Goal: Task Accomplishment & Management: Use online tool/utility

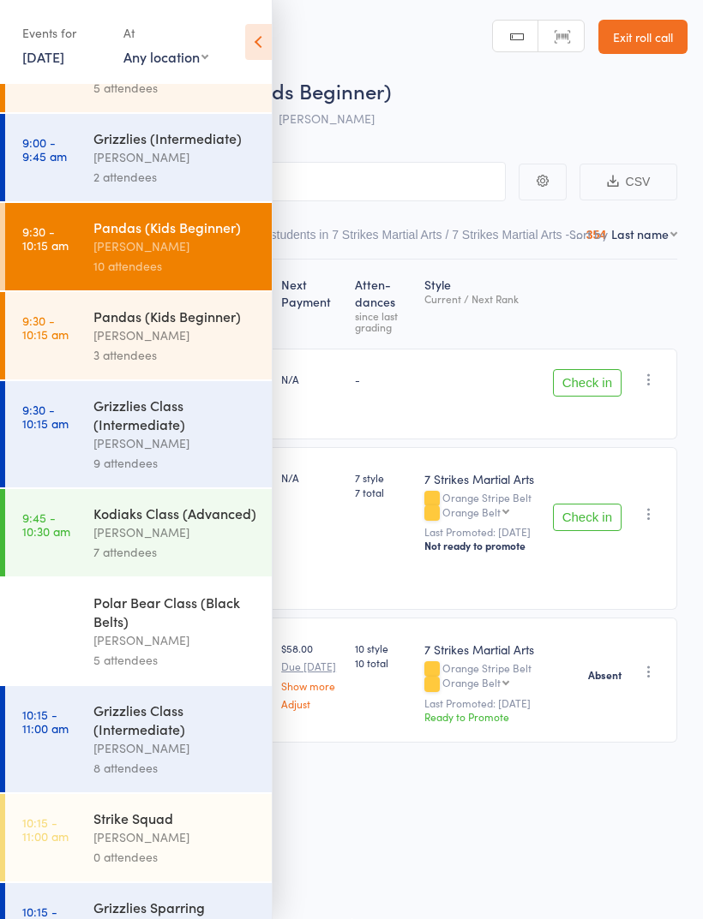
scroll to position [238, 0]
click at [129, 757] on div "[PERSON_NAME]" at bounding box center [175, 748] width 164 height 20
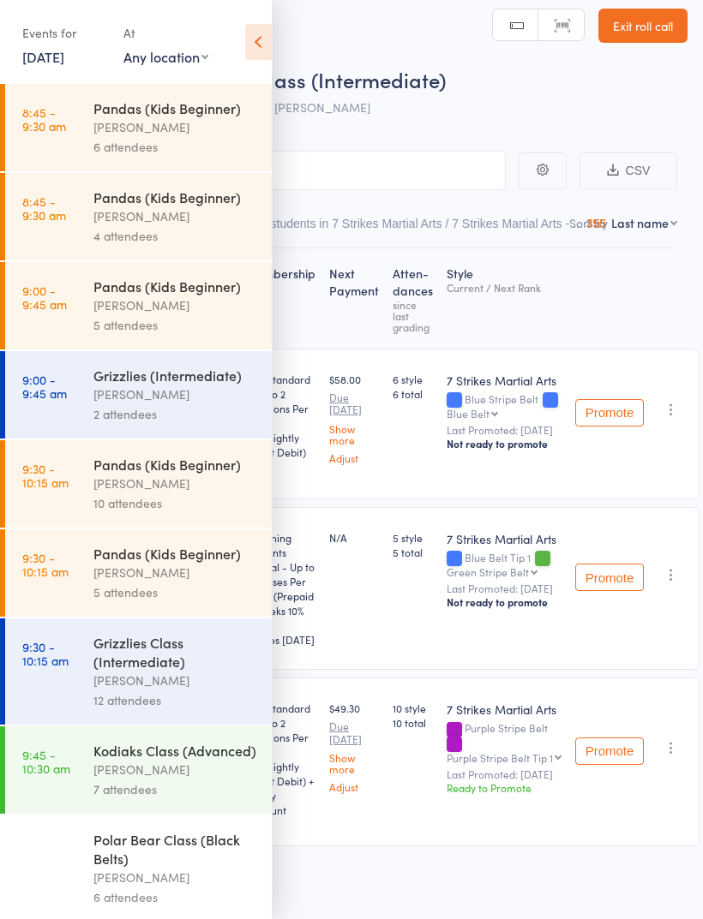
click at [234, 33] on div "Events for [DATE] [DATE] [DATE] Sun Mon Tue Wed Thu Fri Sat 31 27 28 29 30 31 0…" at bounding box center [136, 43] width 272 height 87
click at [256, 50] on icon at bounding box center [258, 42] width 27 height 36
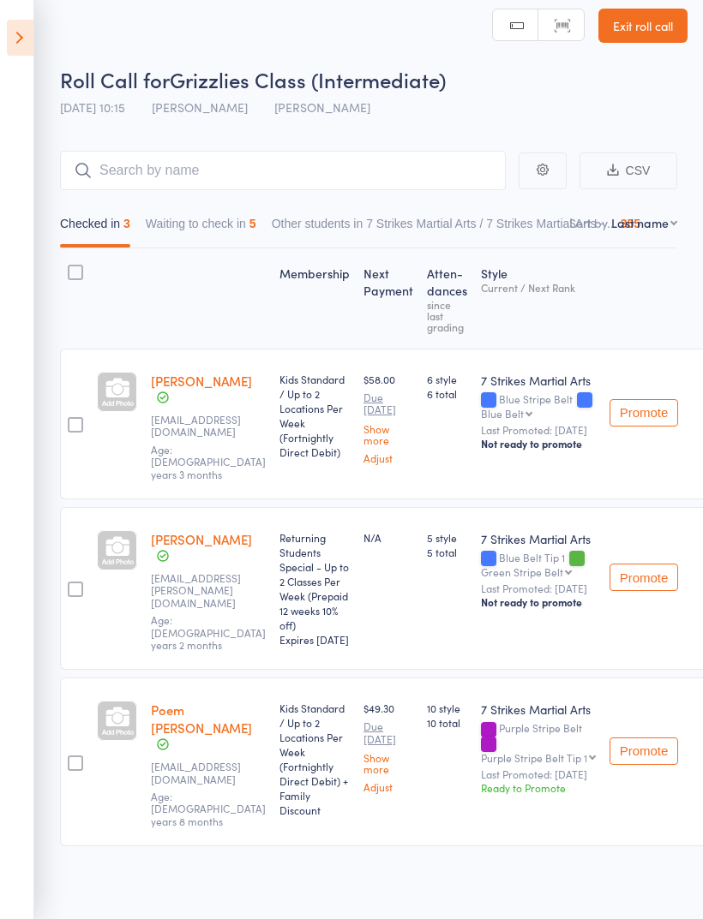
click at [194, 230] on button "Waiting to check in 5" at bounding box center [201, 227] width 111 height 39
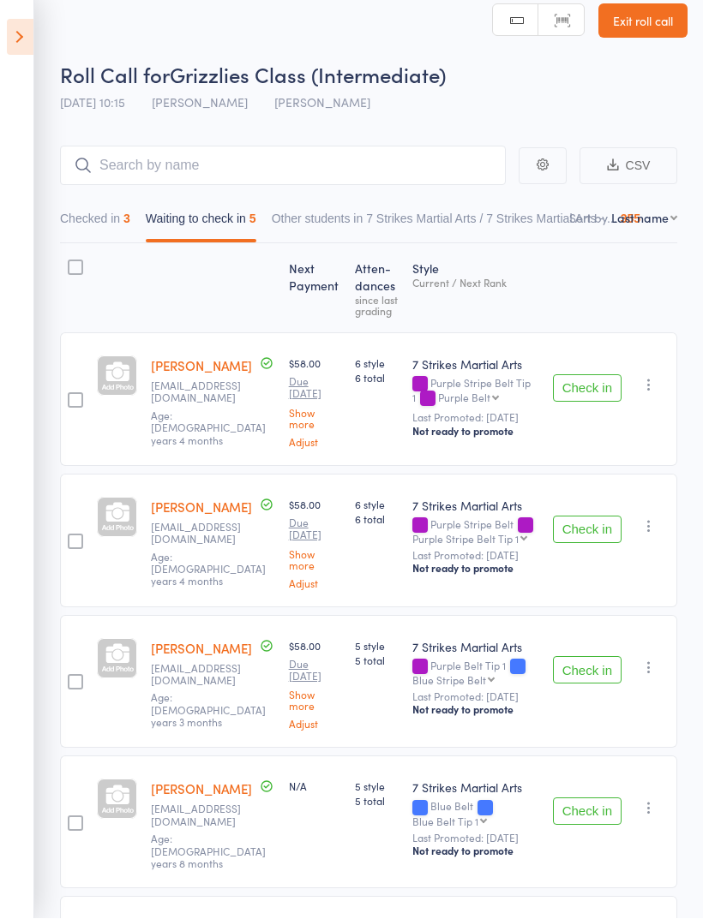
scroll to position [17, 0]
click at [654, 395] on button "button" at bounding box center [648, 384] width 21 height 21
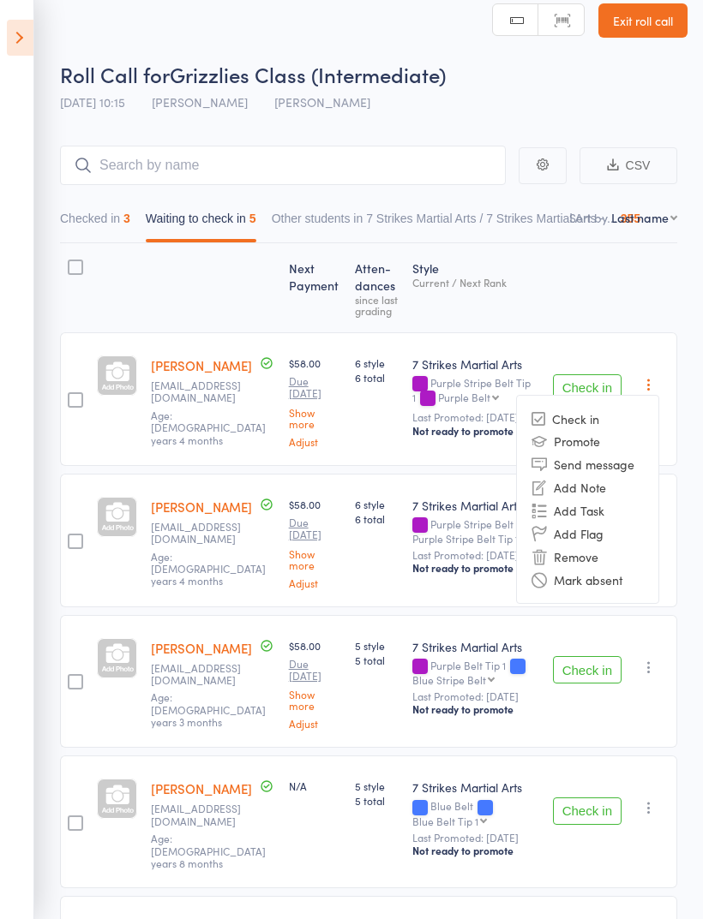
click at [619, 590] on li "Mark absent" at bounding box center [587, 579] width 141 height 23
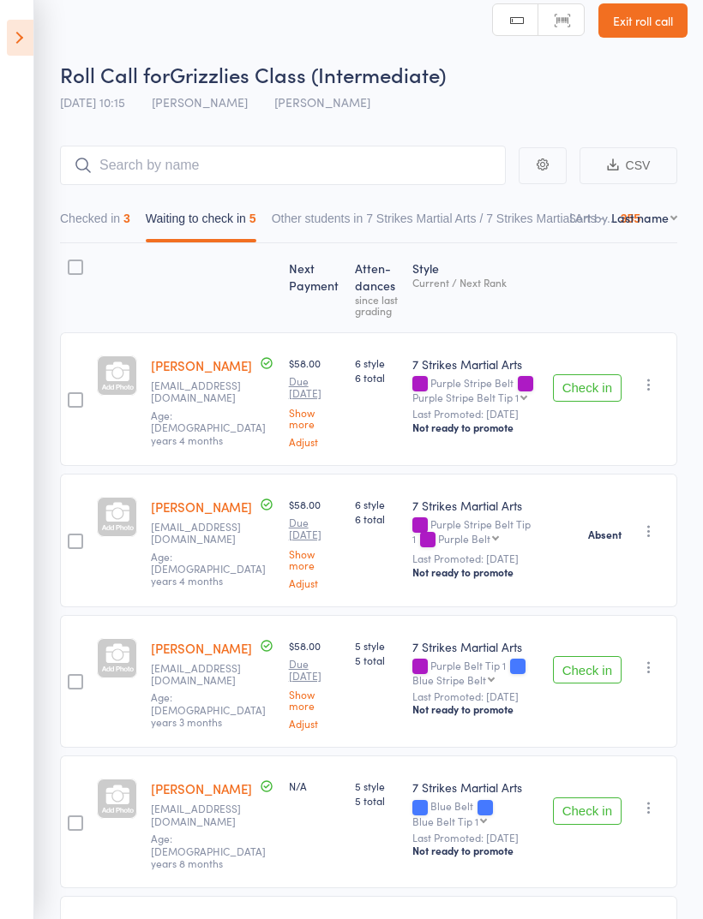
click at [654, 390] on icon "button" at bounding box center [648, 384] width 17 height 17
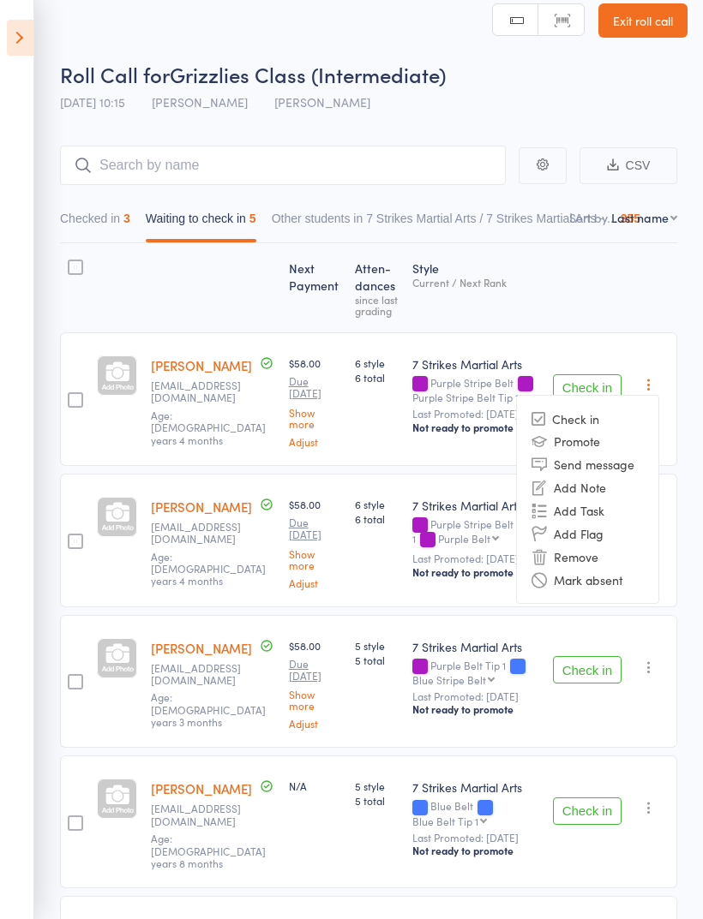
click at [618, 588] on li "Mark absent" at bounding box center [587, 579] width 141 height 23
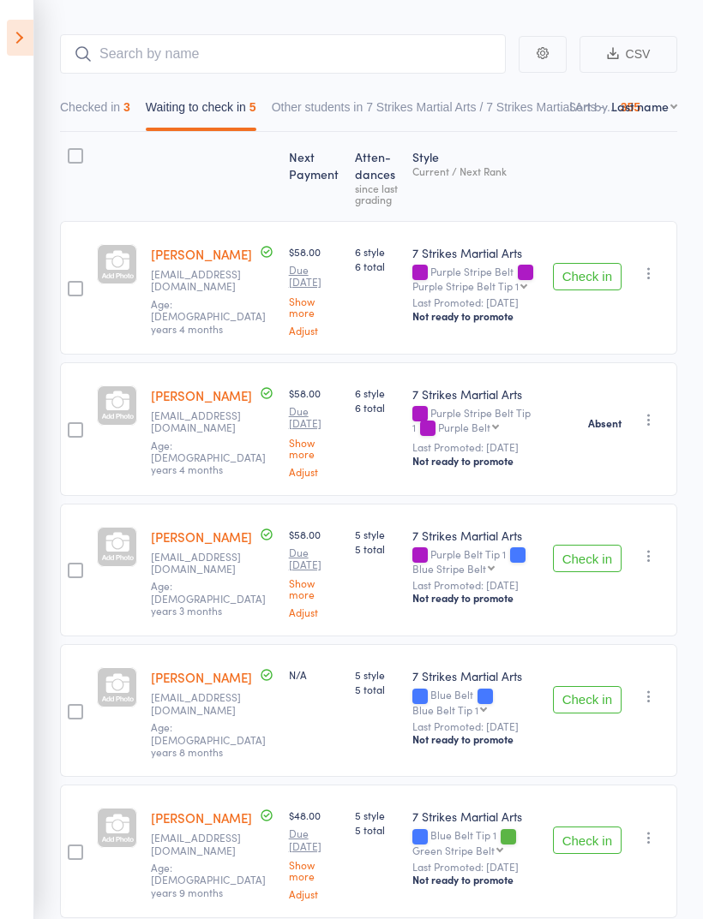
scroll to position [141, 0]
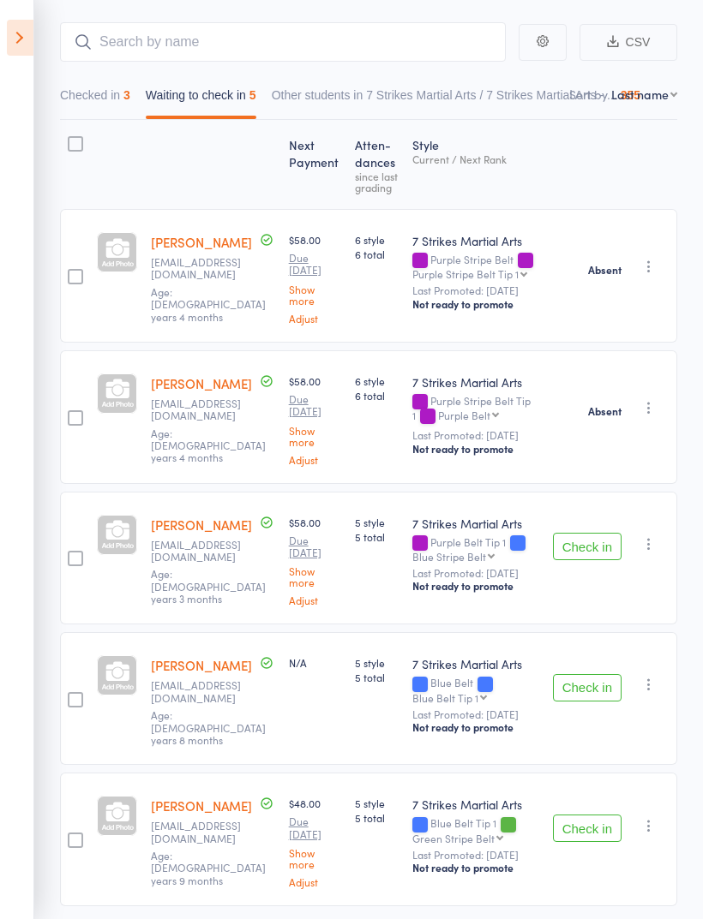
click at [101, 105] on button "Checked in 3" at bounding box center [95, 99] width 70 height 39
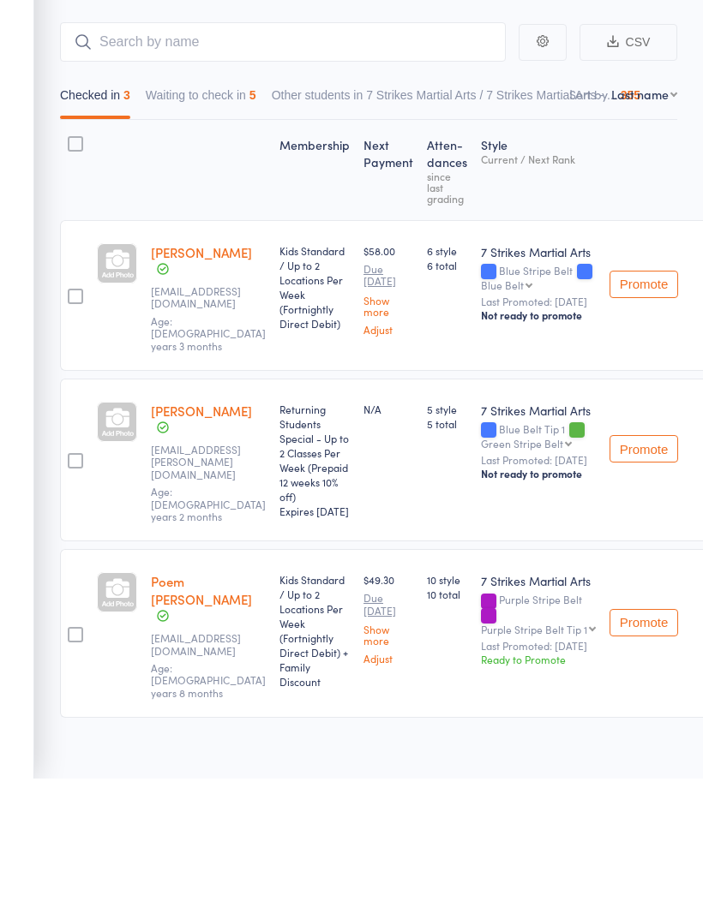
scroll to position [17, 0]
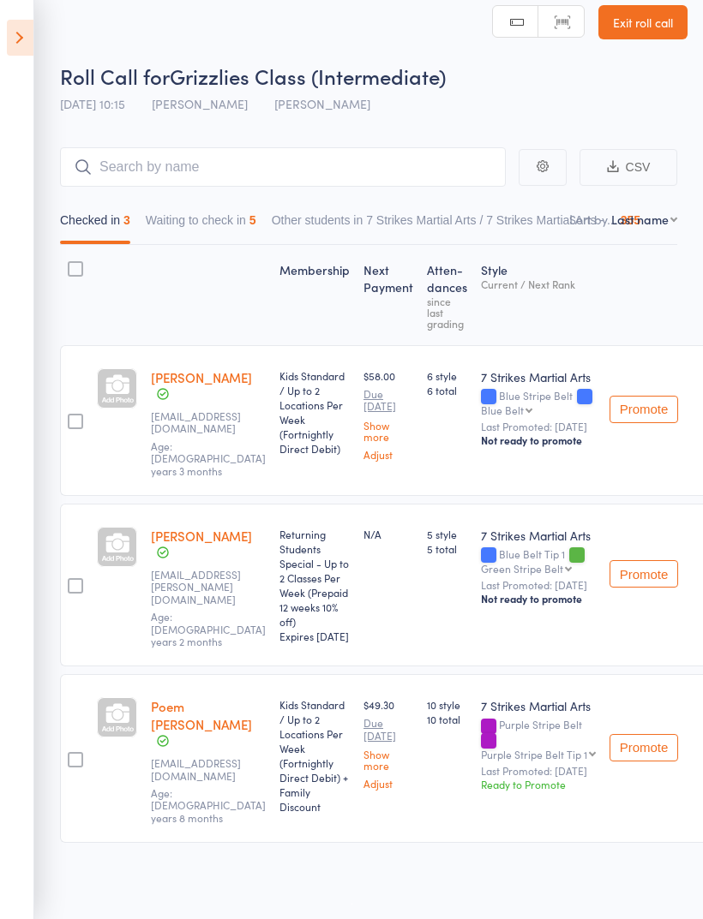
click at [198, 199] on div "Checked in 3 Waiting to check in 5 Other students in 7 Strikes Martial Arts / 7…" at bounding box center [368, 216] width 617 height 58
click at [221, 229] on button "Waiting to check in 5" at bounding box center [201, 224] width 111 height 39
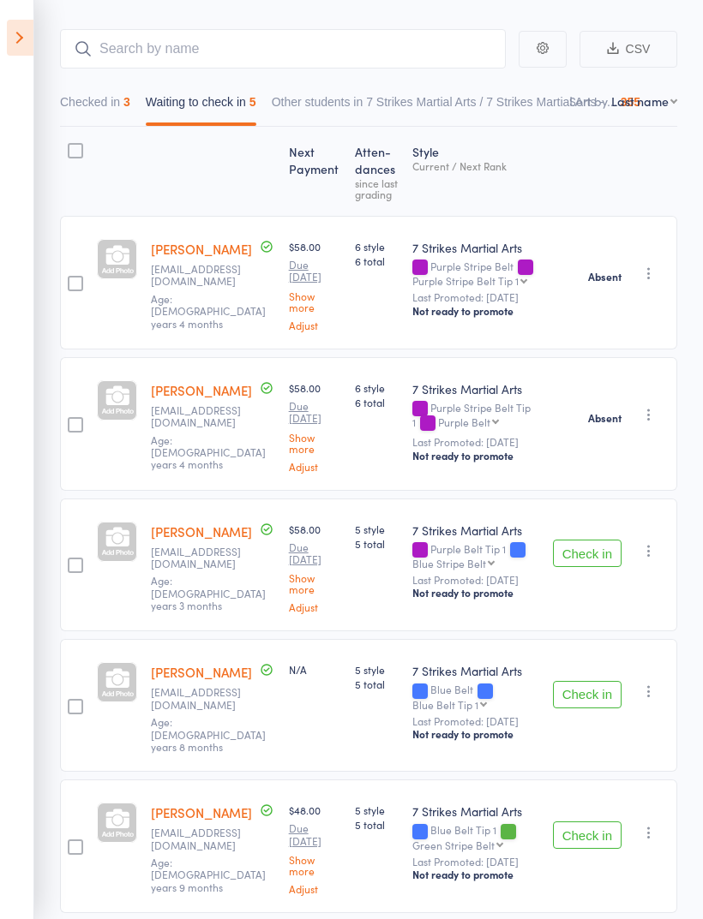
scroll to position [141, 0]
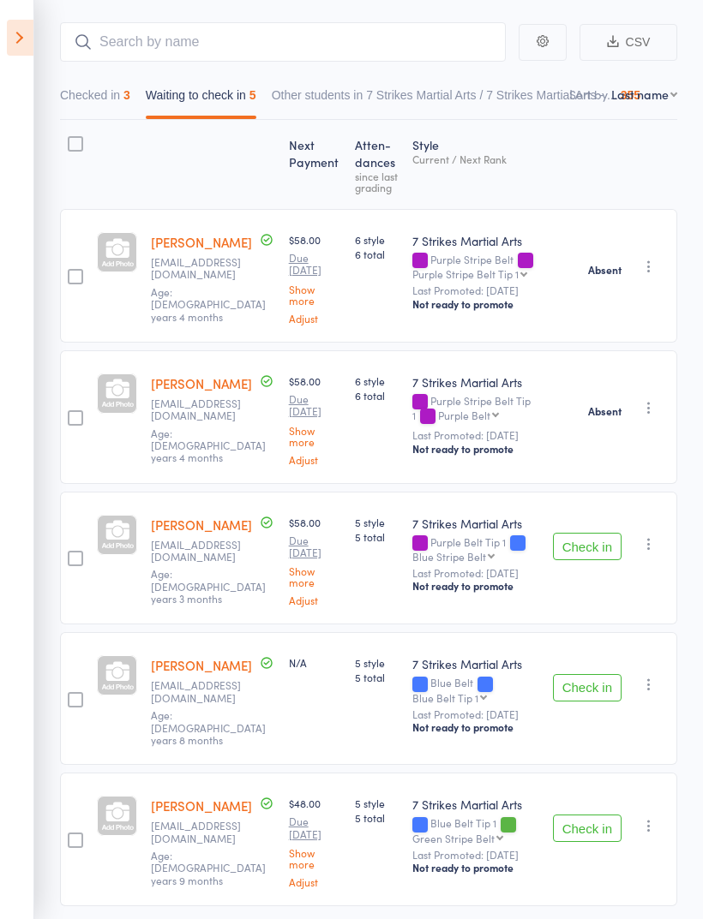
click at [600, 688] on button "Check in" at bounding box center [587, 687] width 69 height 27
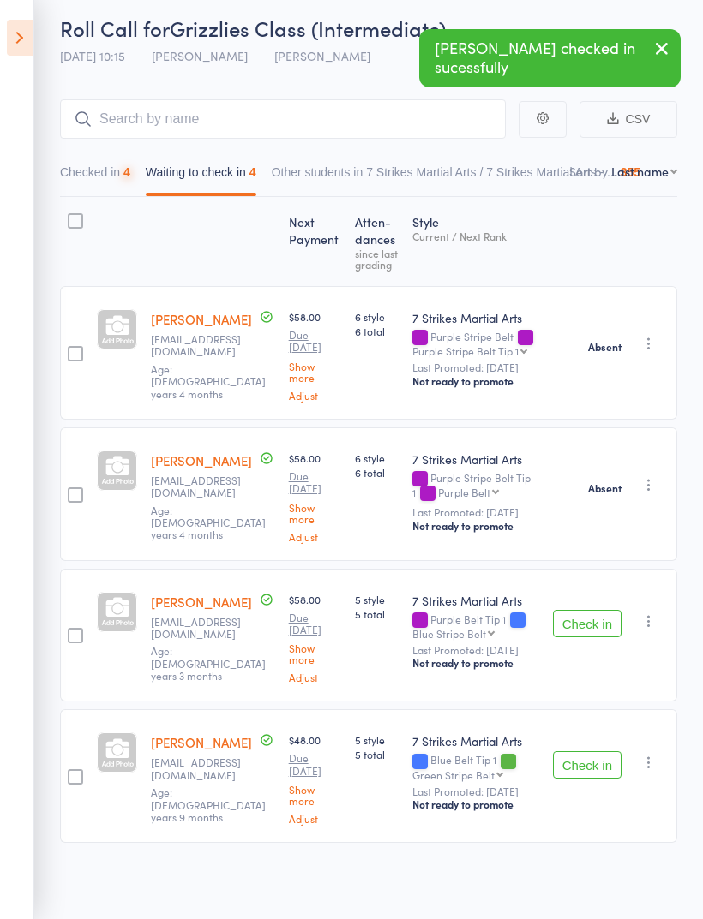
scroll to position [12, 0]
